Goal: Entertainment & Leisure: Browse casually

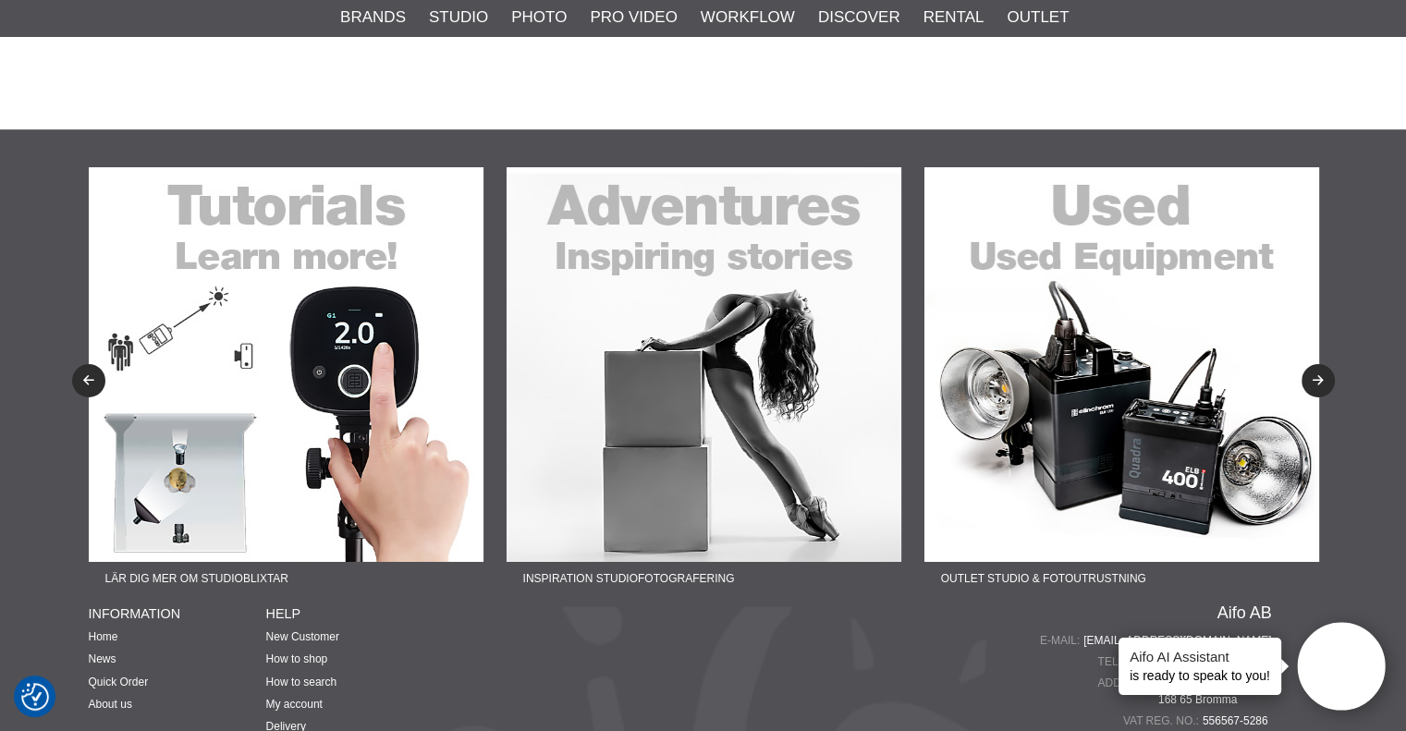
scroll to position [6381, 0]
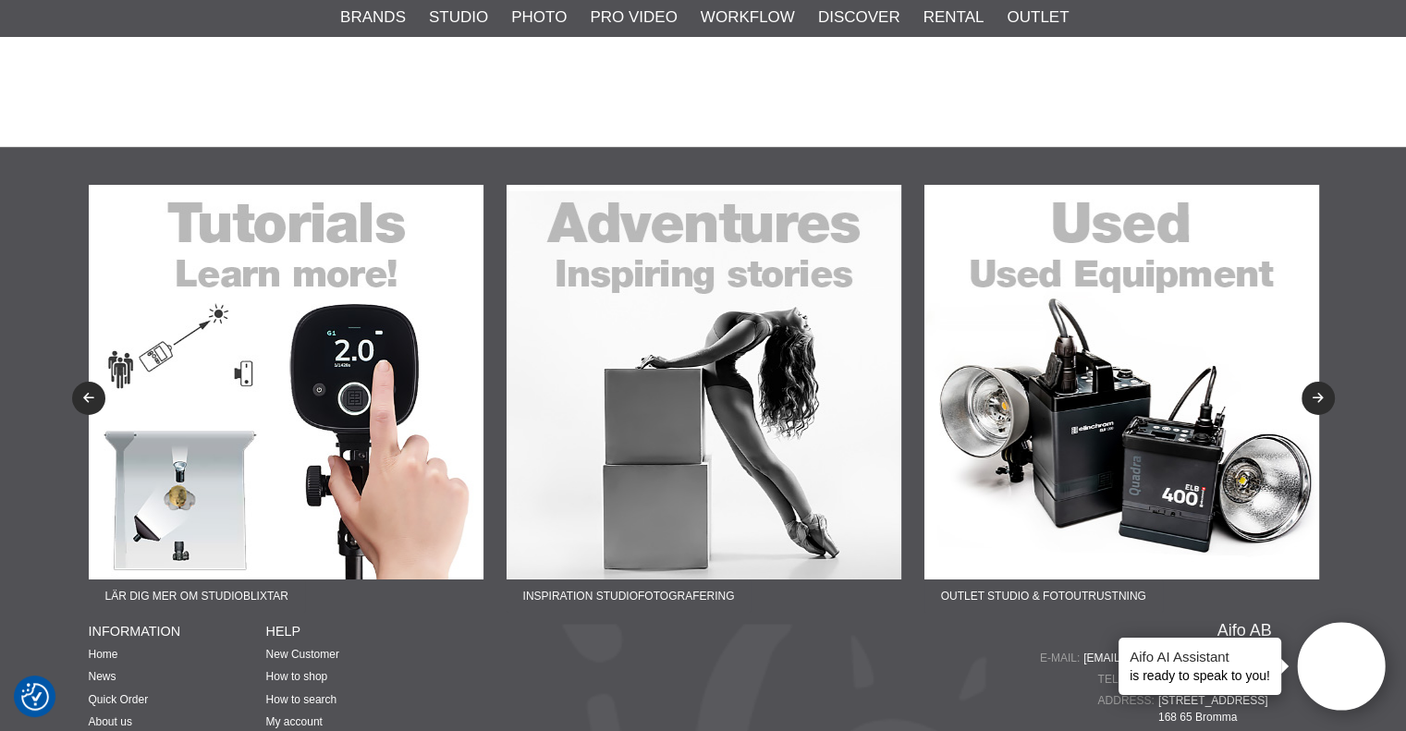
click at [1111, 429] on img at bounding box center [1122, 382] width 395 height 395
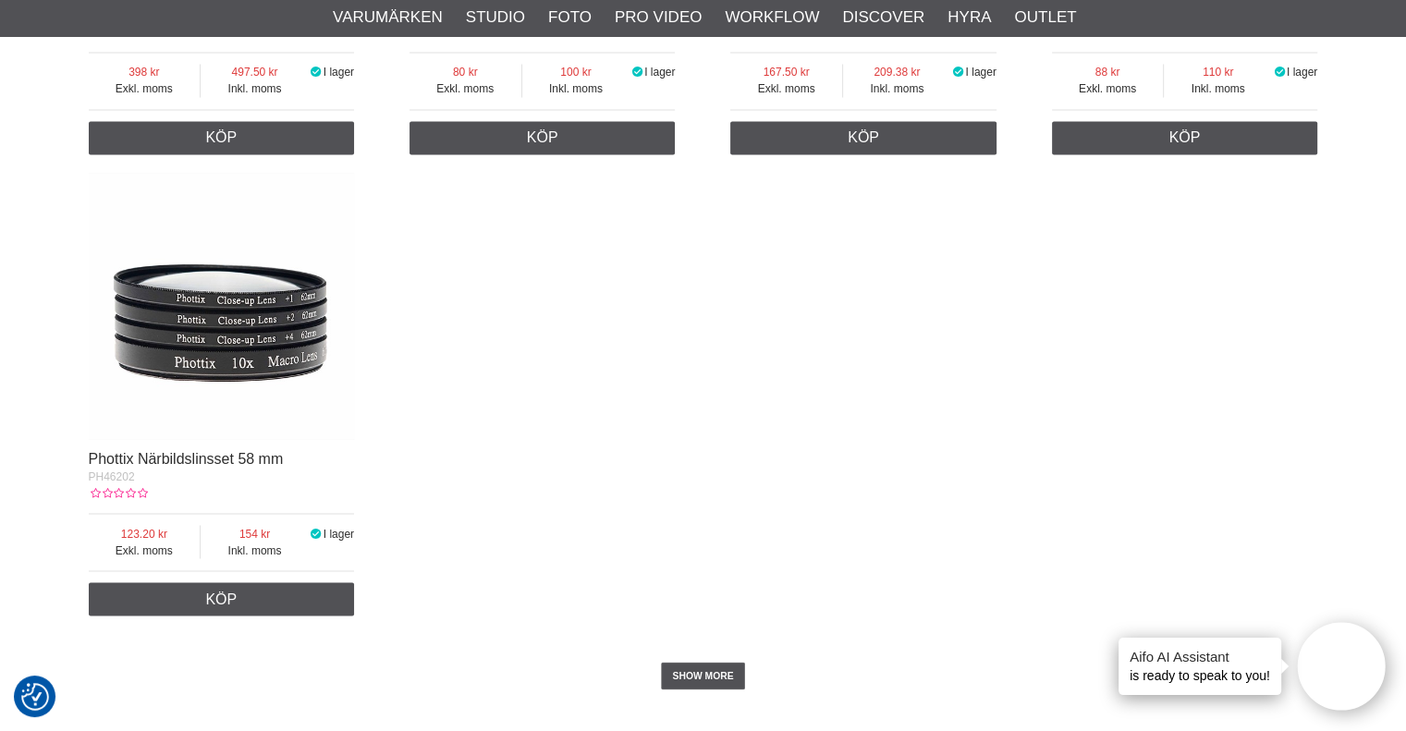
scroll to position [3699, 0]
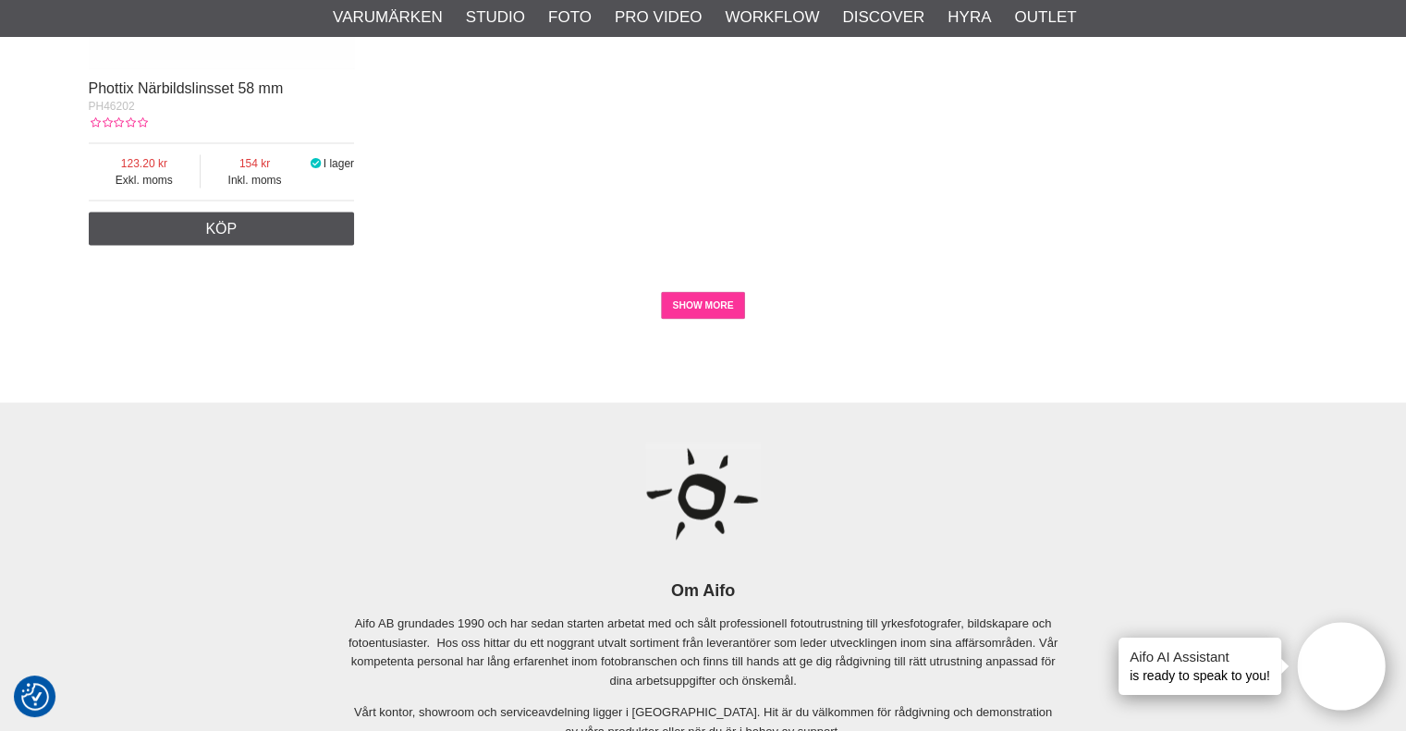
click at [721, 313] on link "SHOW MORE" at bounding box center [703, 306] width 84 height 28
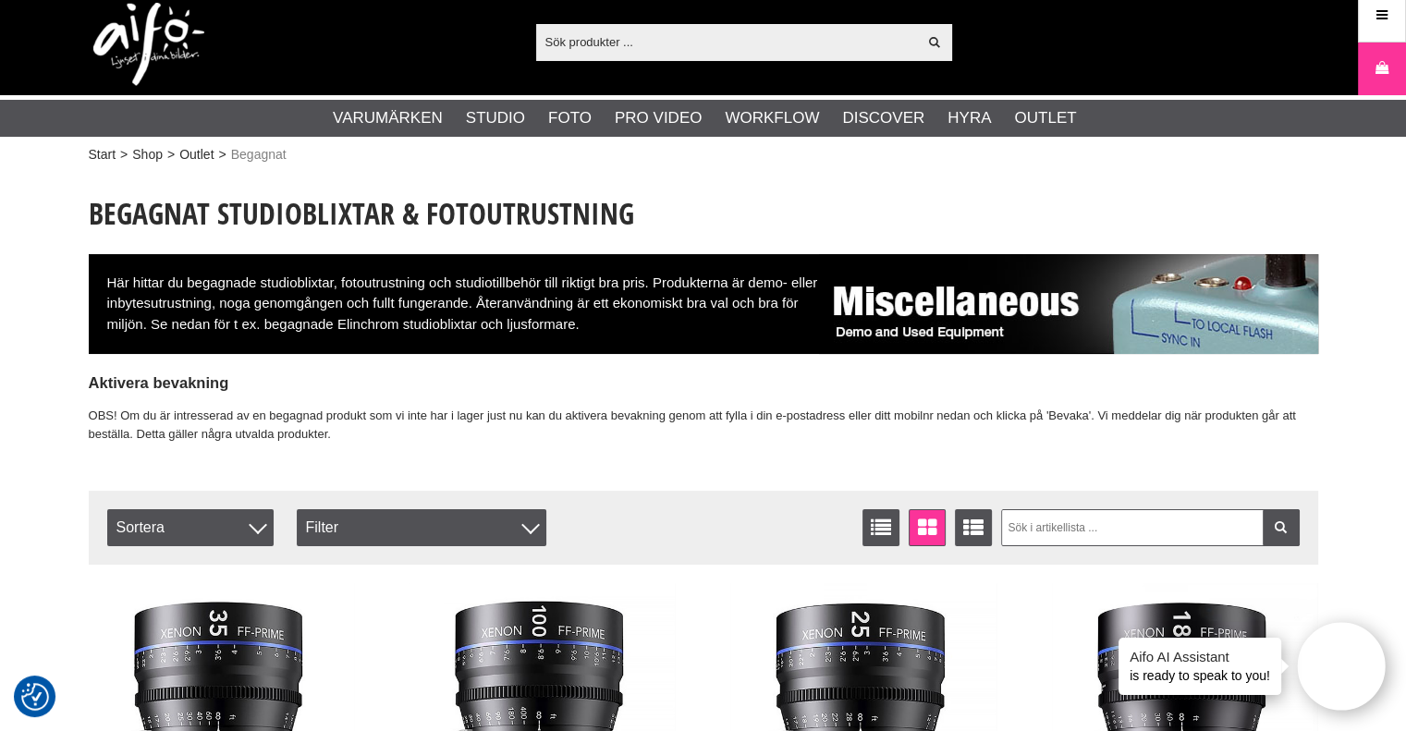
scroll to position [0, 0]
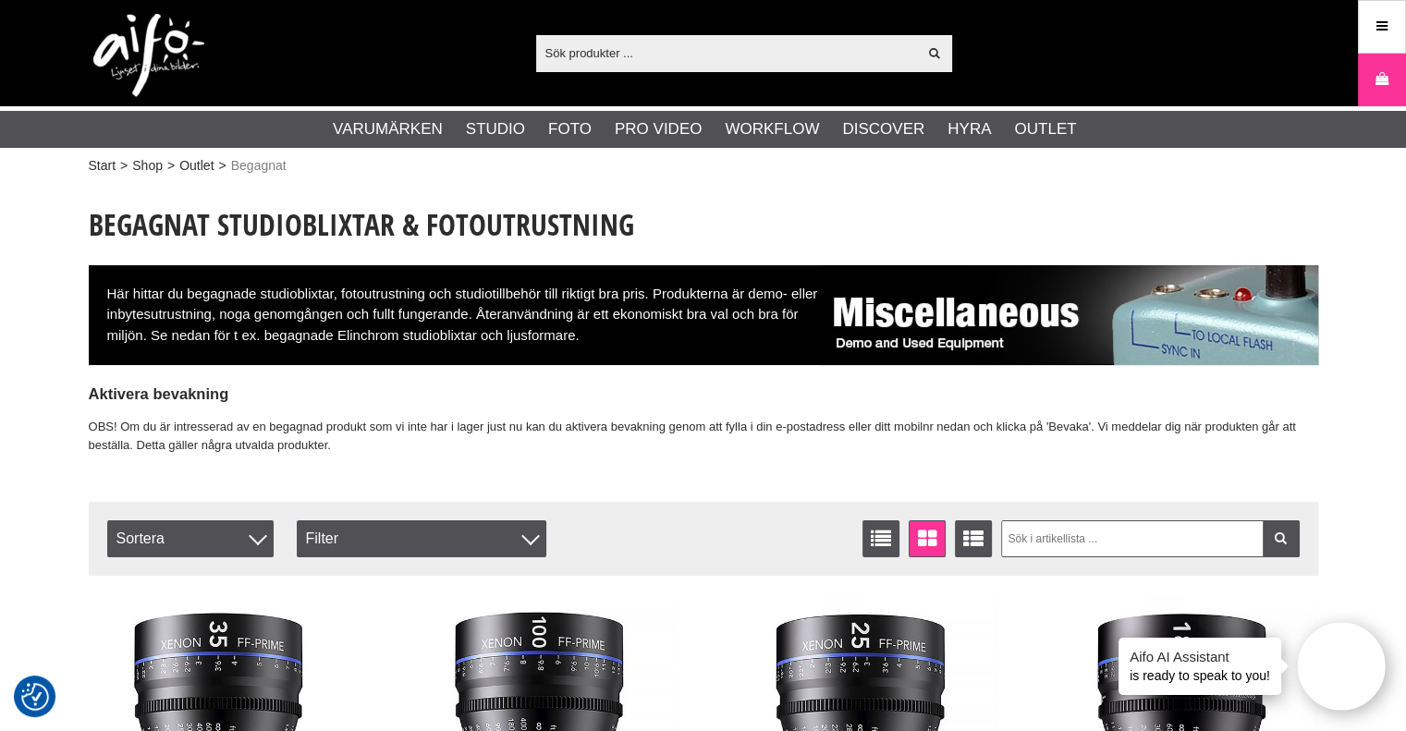
click at [1159, 126] on ul "Varumärken Elinchrom Studioblixtar Kompaktblixtar D-Lite ELC ELC Pro HD Köpguid…" at bounding box center [703, 129] width 1406 height 37
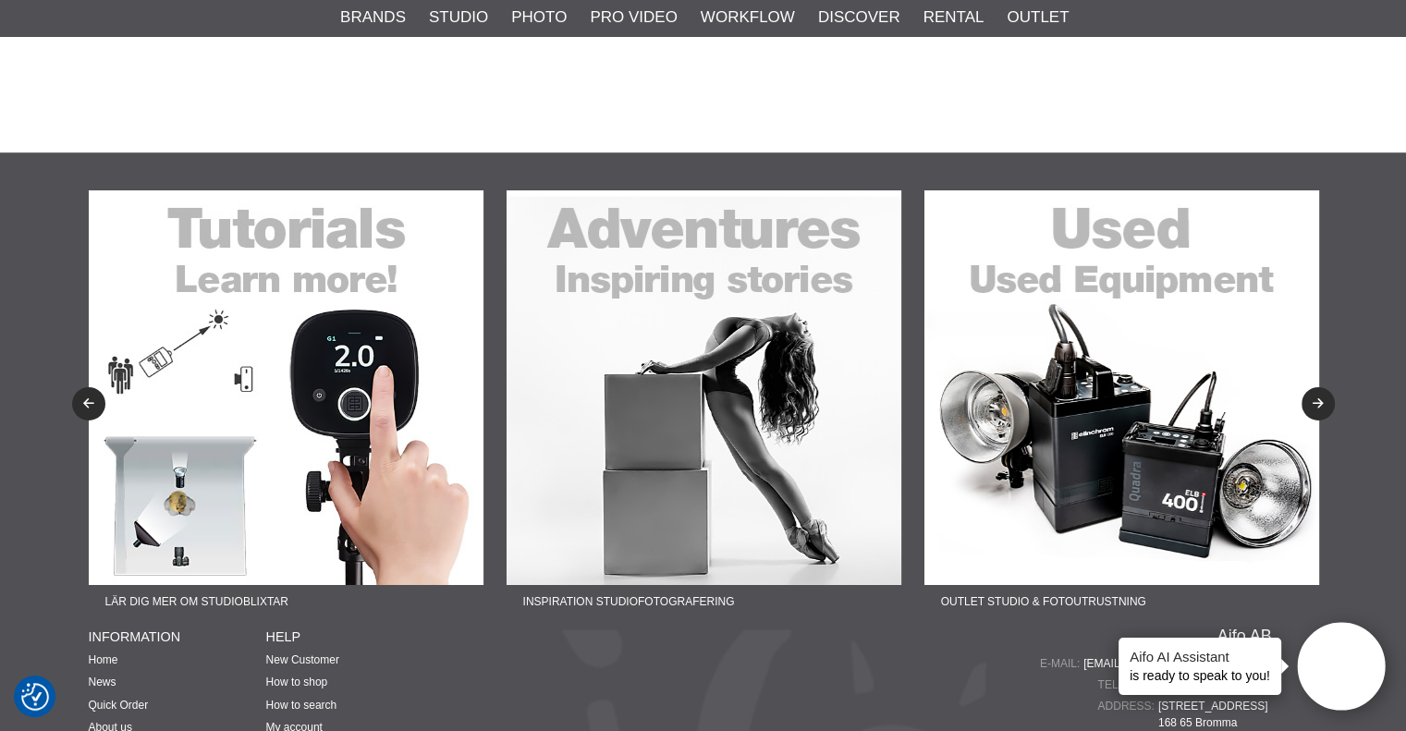
scroll to position [6227, 0]
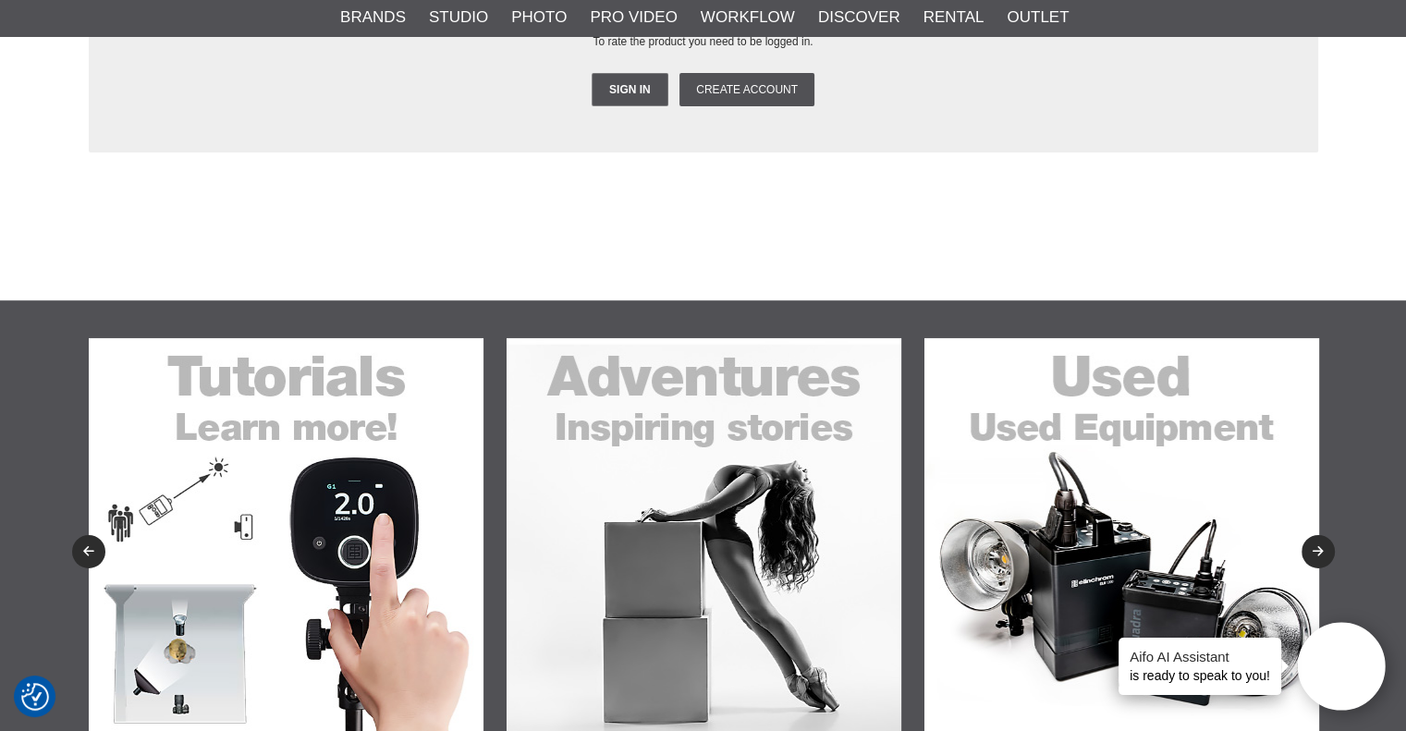
click at [669, 463] on img at bounding box center [704, 535] width 395 height 395
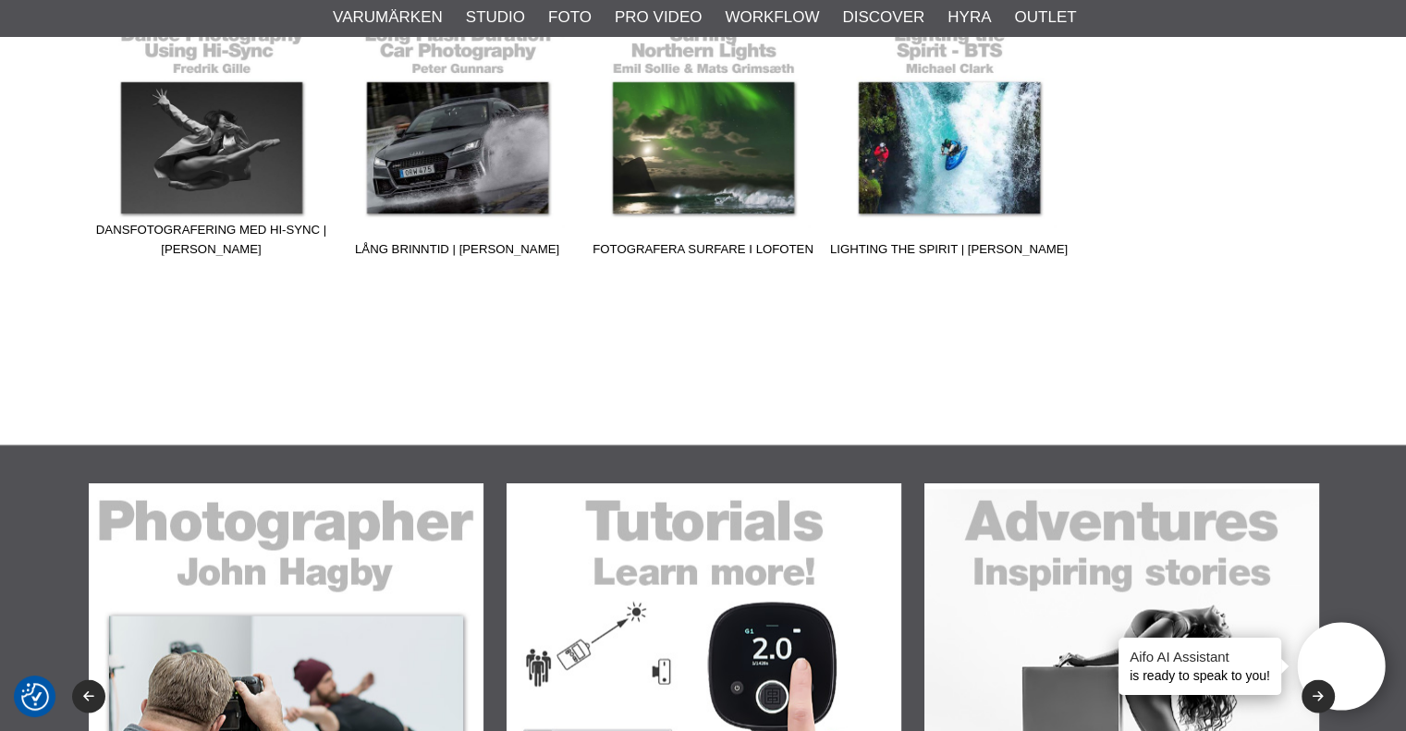
scroll to position [3237, 0]
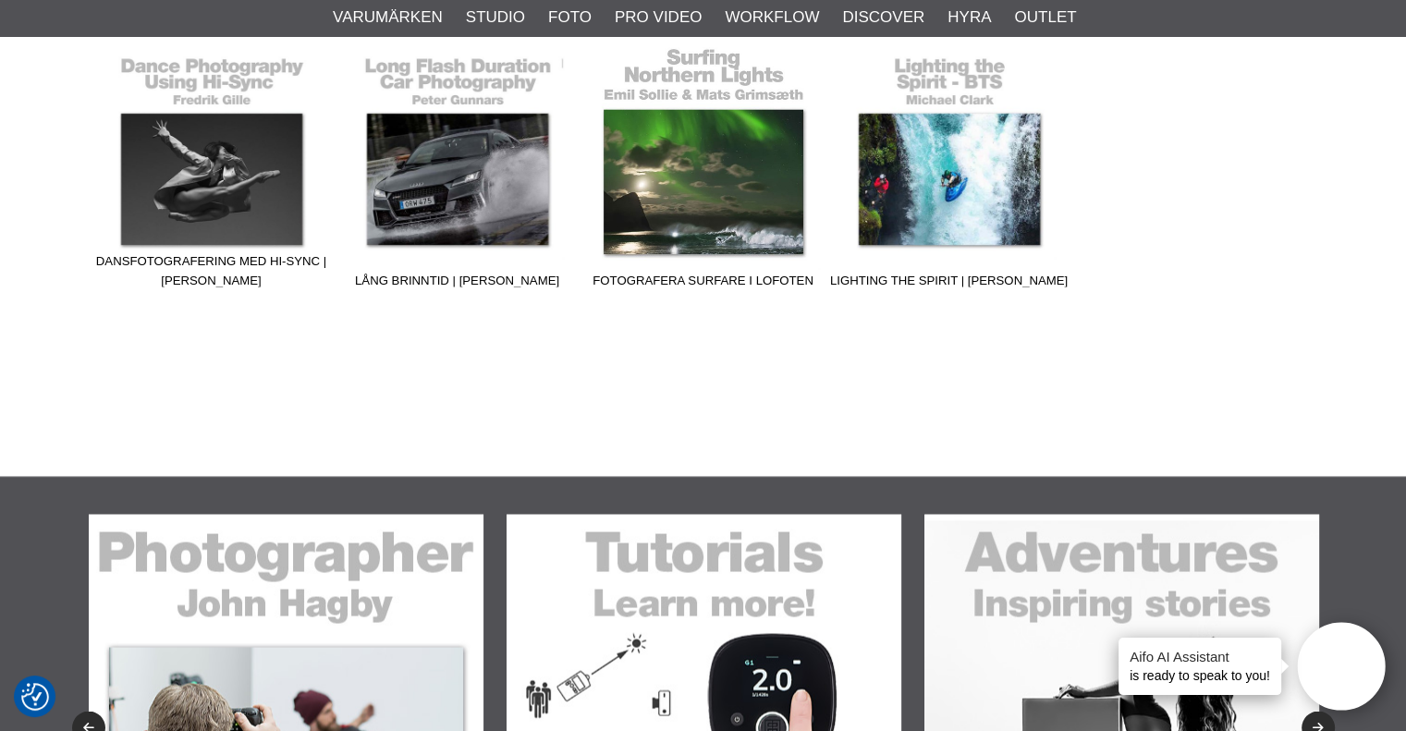
click at [730, 158] on link "Fotografera surfare i Lofoten" at bounding box center [704, 171] width 246 height 250
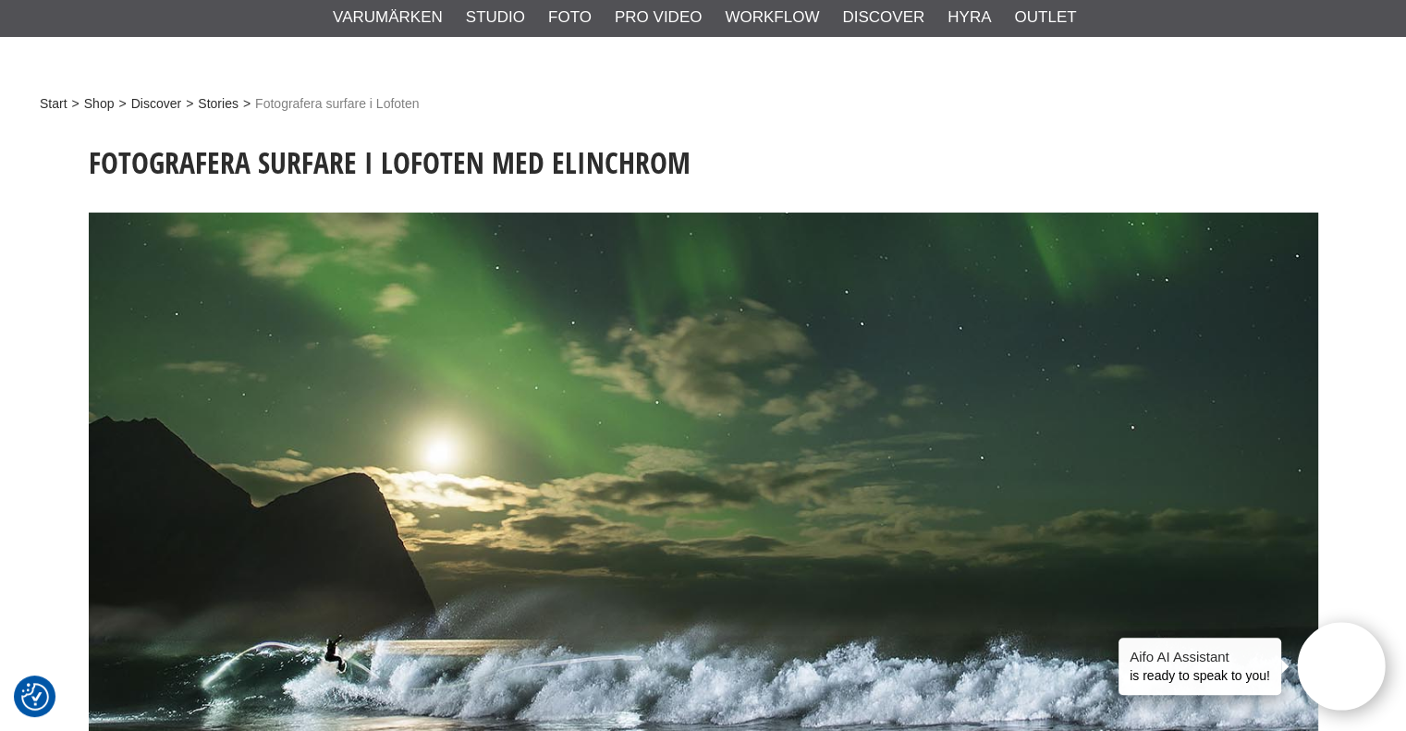
scroll to position [185, 0]
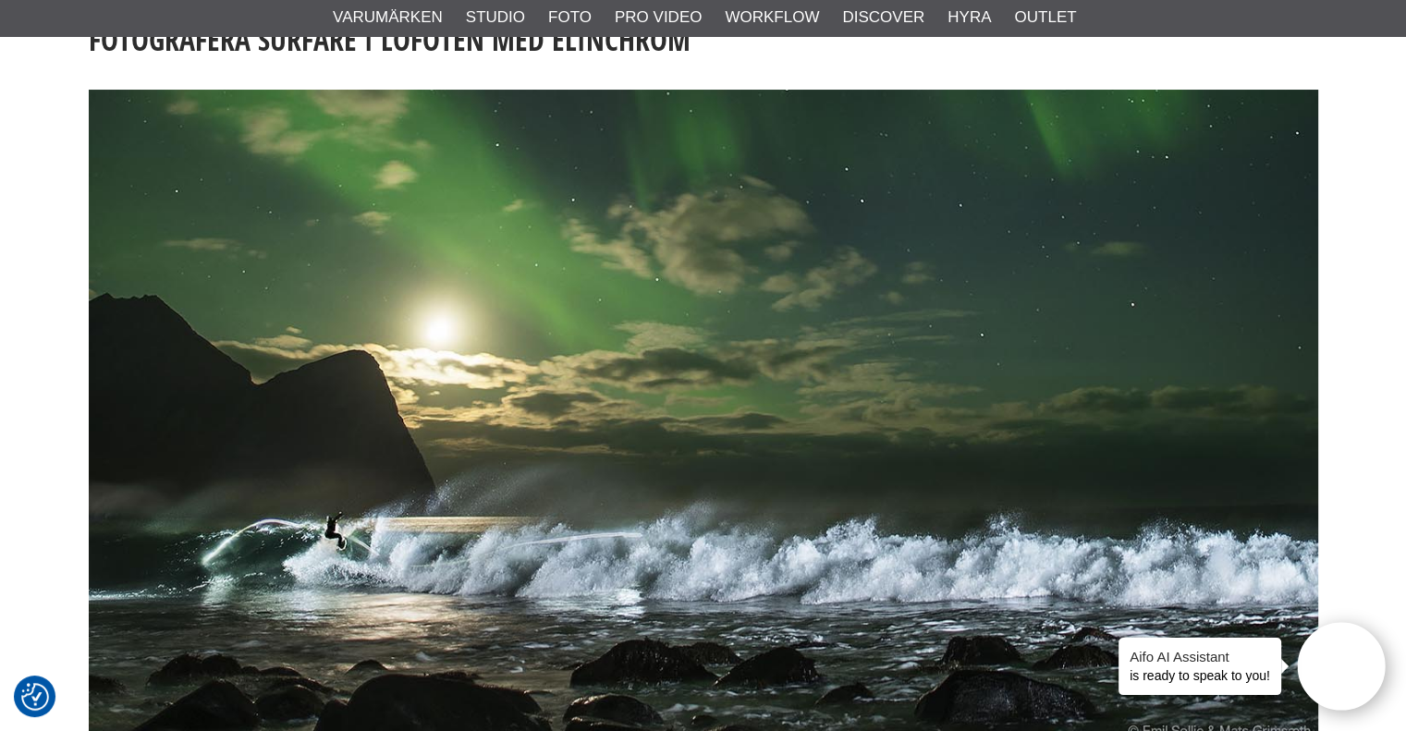
click at [318, 533] on img at bounding box center [704, 418] width 1230 height 656
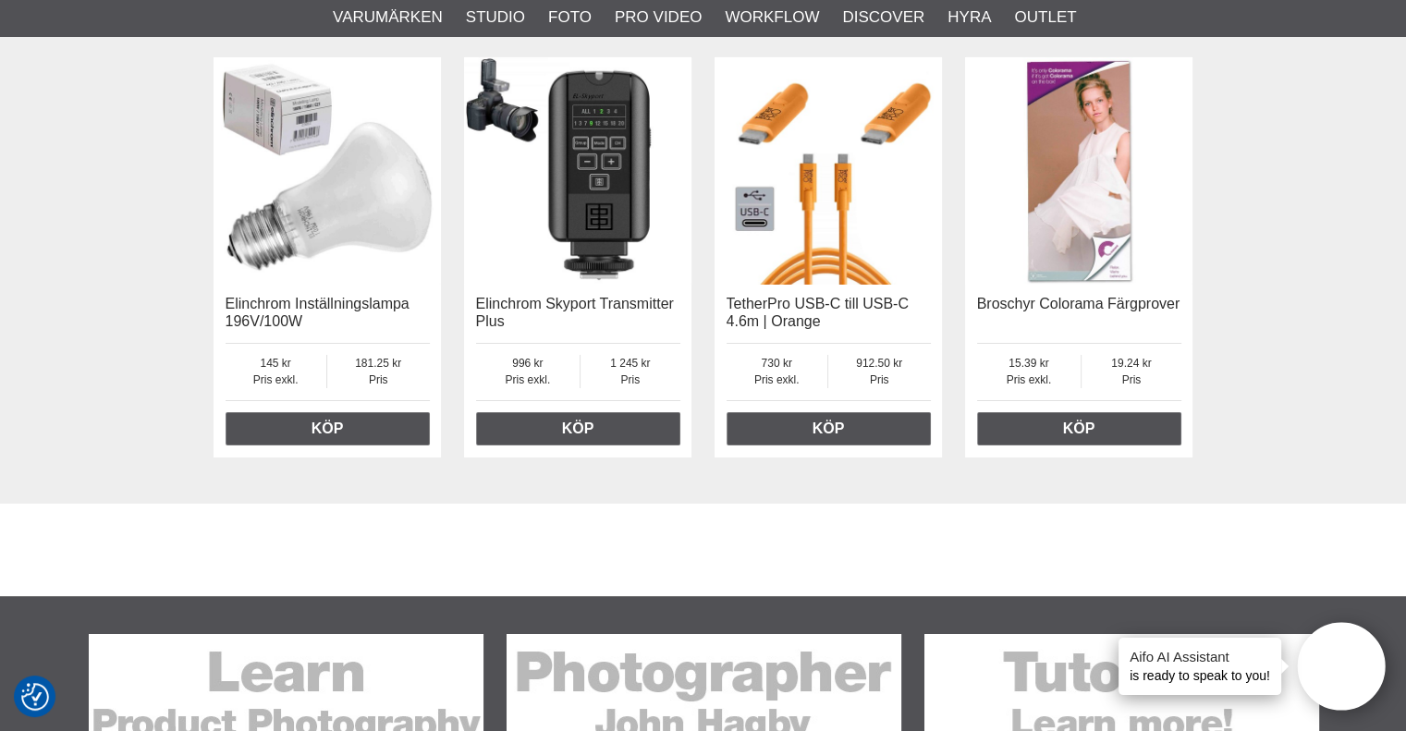
scroll to position [7398, 0]
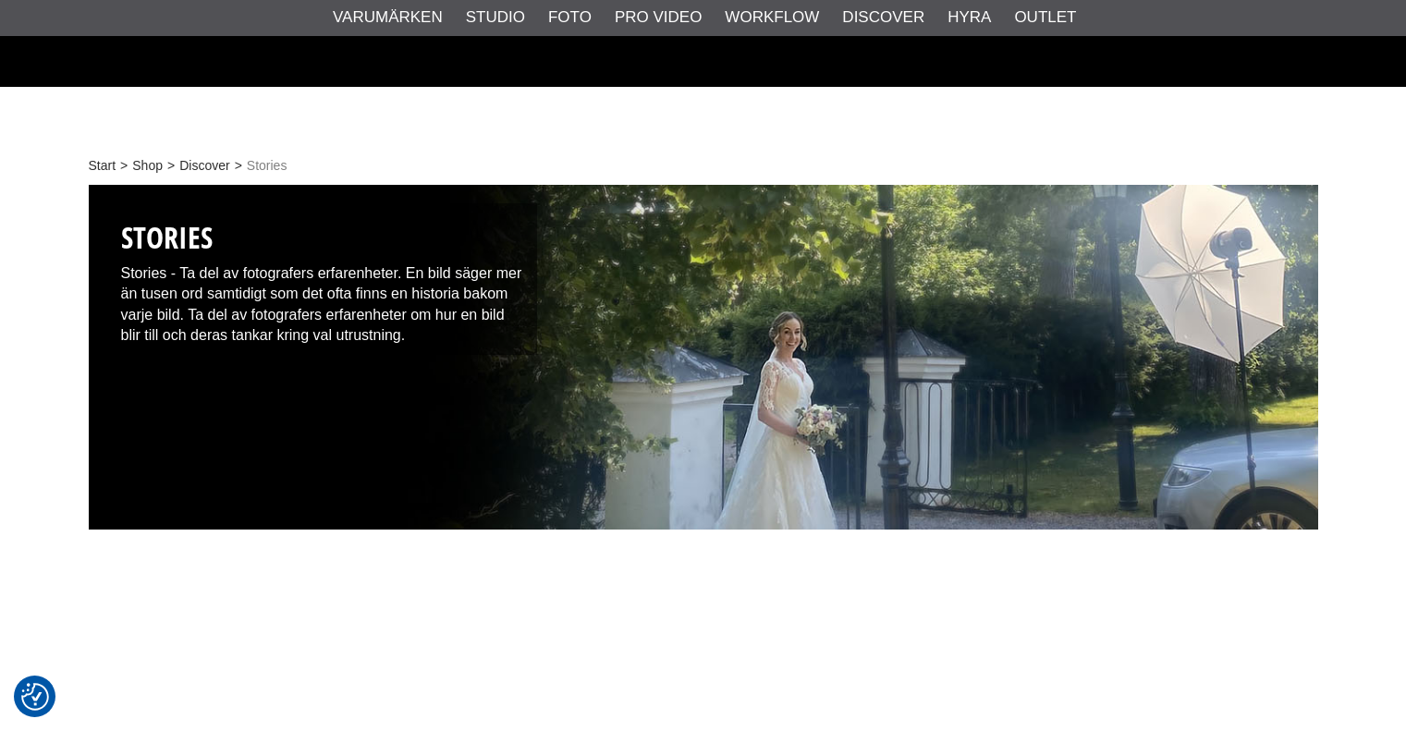
scroll to position [3237, 0]
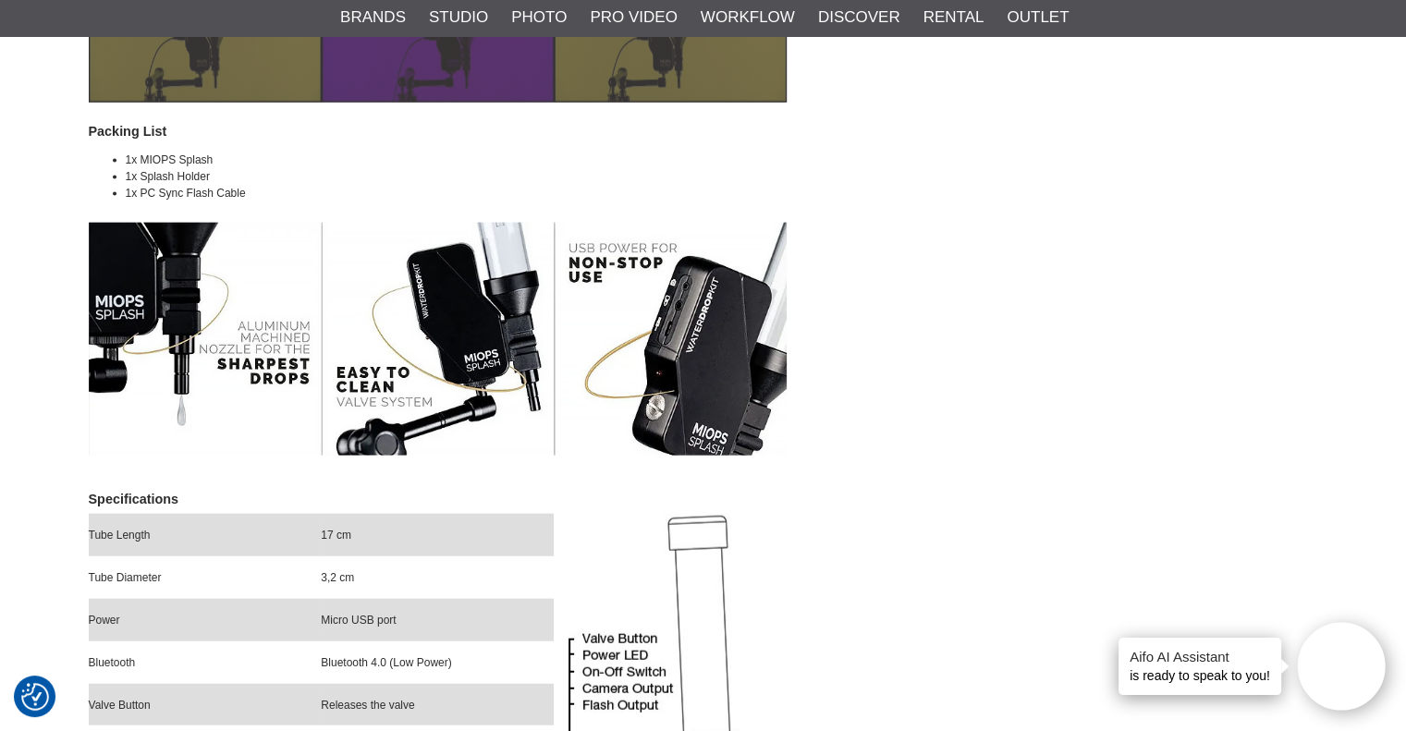
scroll to position [3823, 0]
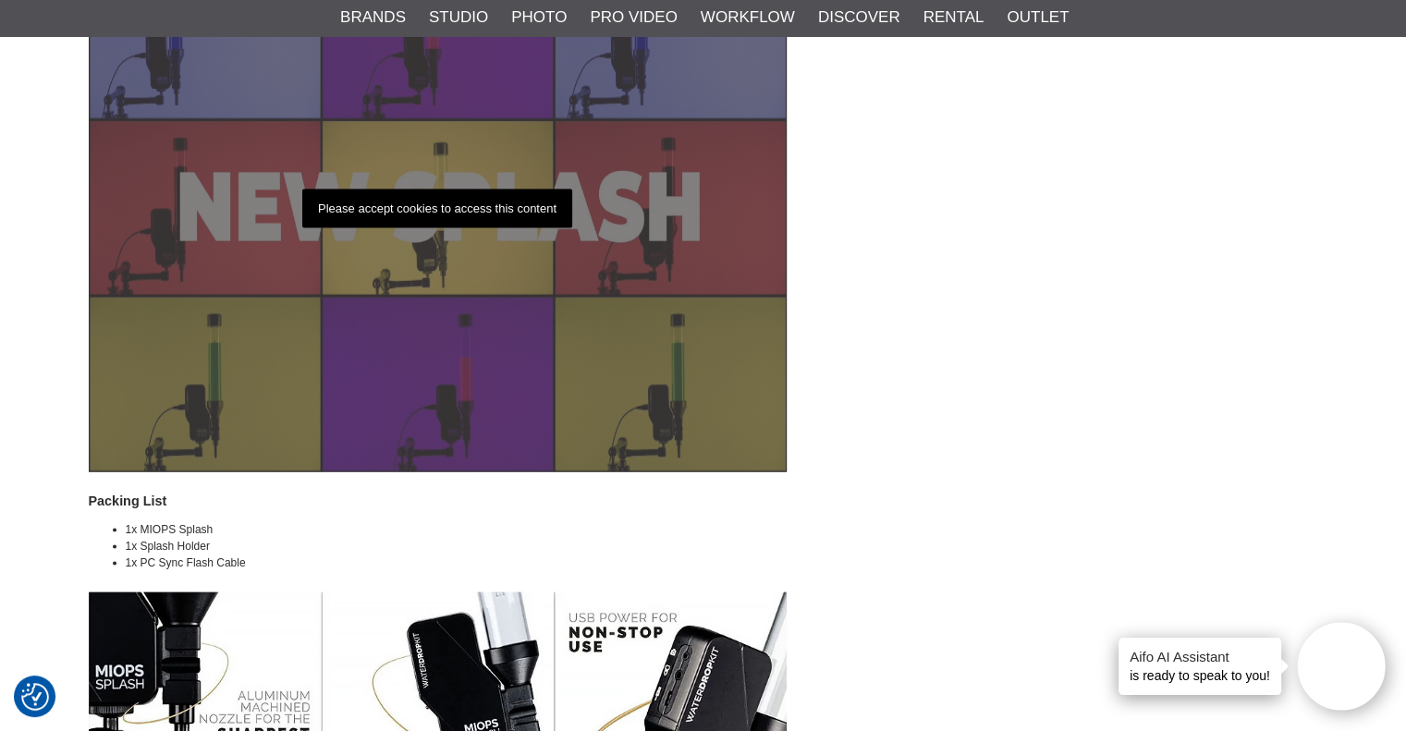
click at [357, 210] on p "Please accept cookies to access this content" at bounding box center [437, 210] width 270 height 40
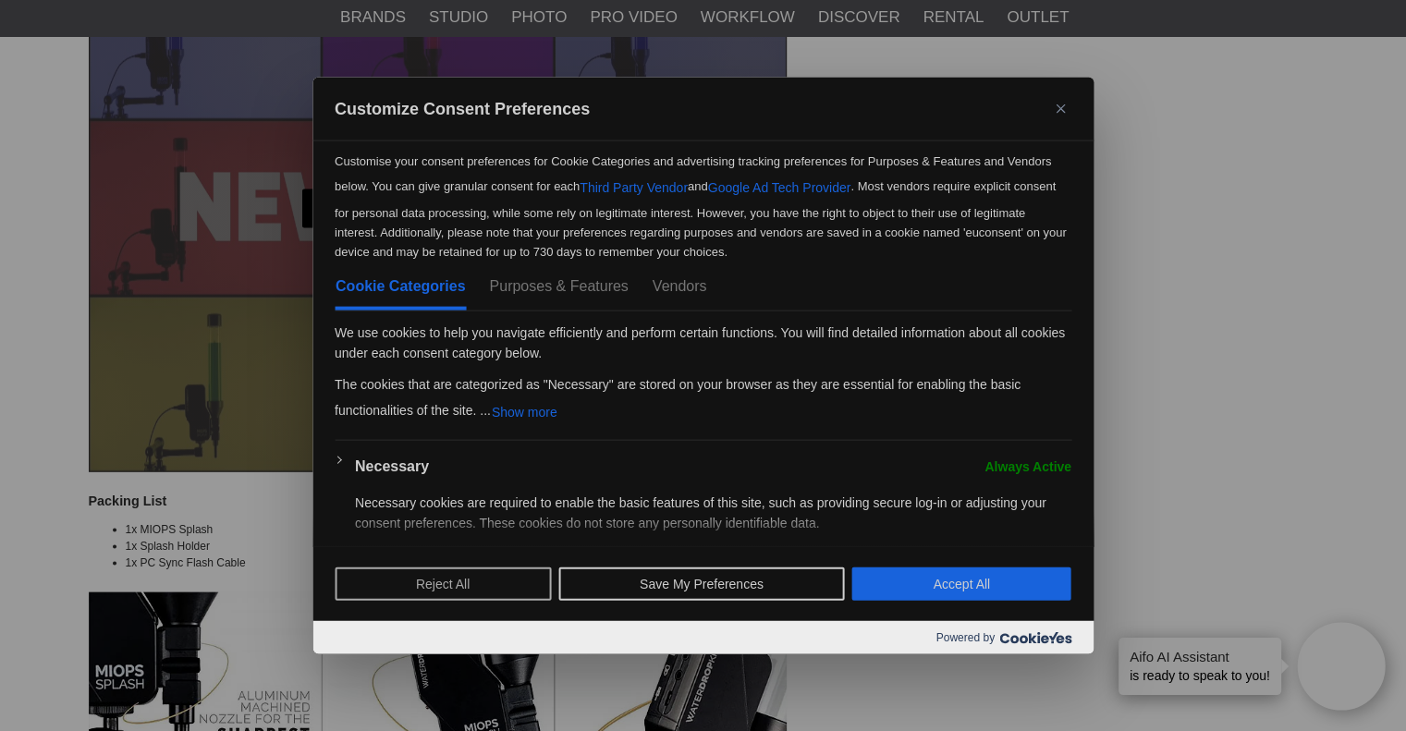
click at [452, 589] on button "Reject All" at bounding box center [443, 584] width 216 height 33
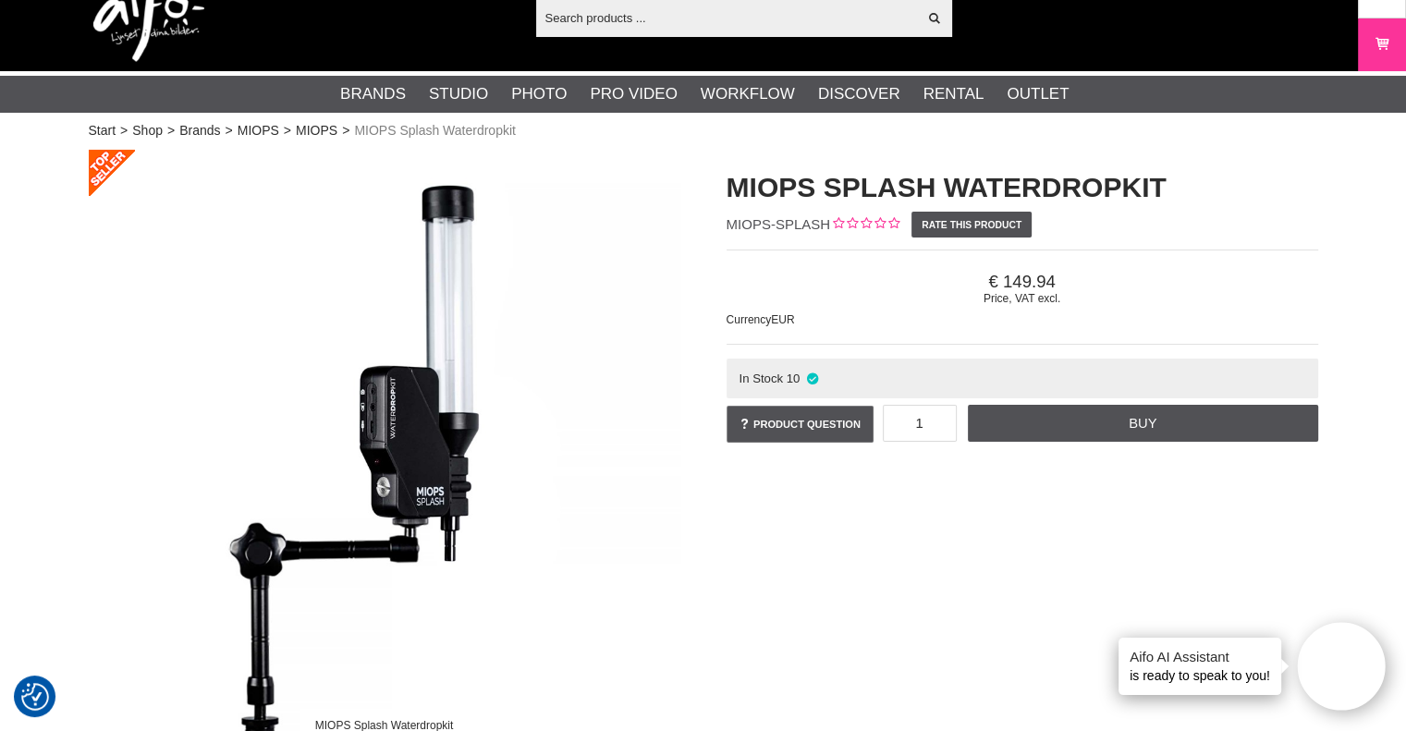
scroll to position [0, 0]
